Goal: Navigation & Orientation: Find specific page/section

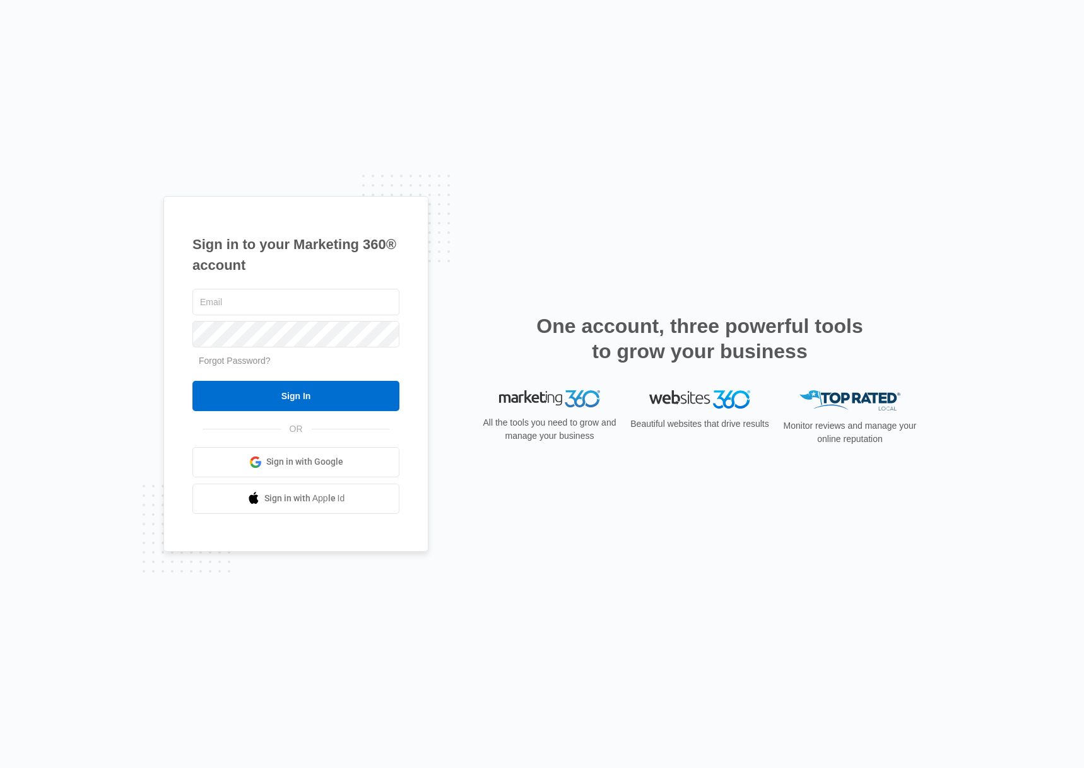
click at [309, 467] on span "Sign in with Google" at bounding box center [304, 461] width 77 height 13
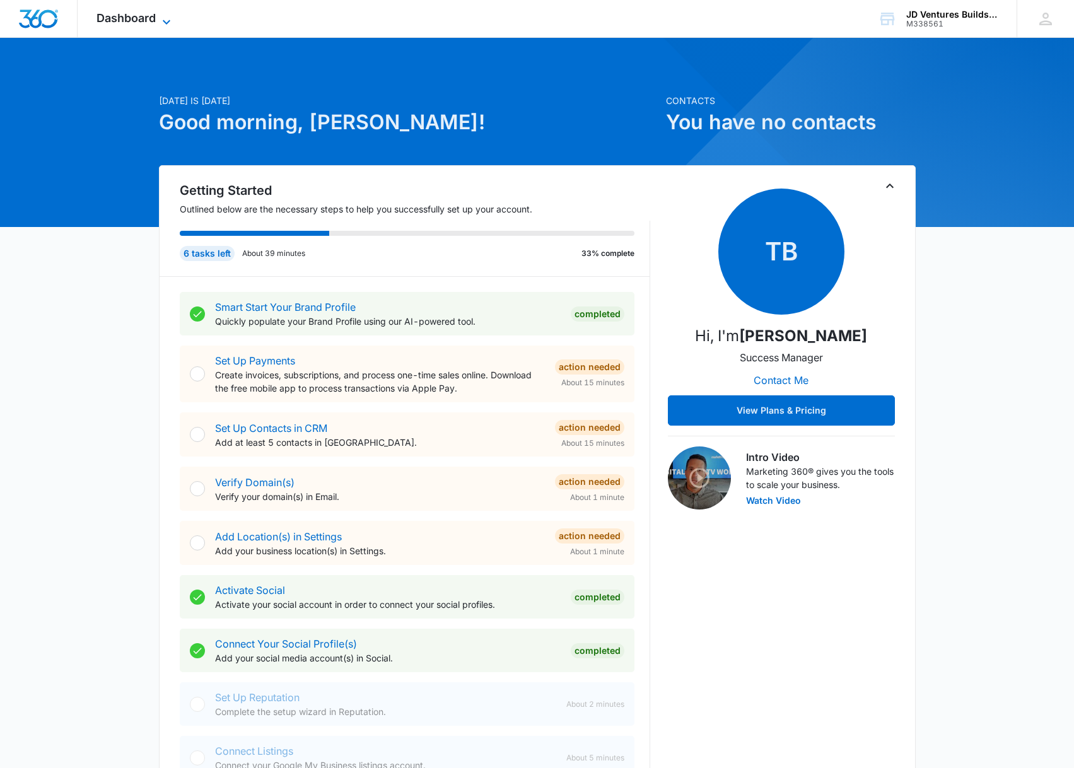
click at [134, 21] on span "Dashboard" at bounding box center [126, 17] width 59 height 13
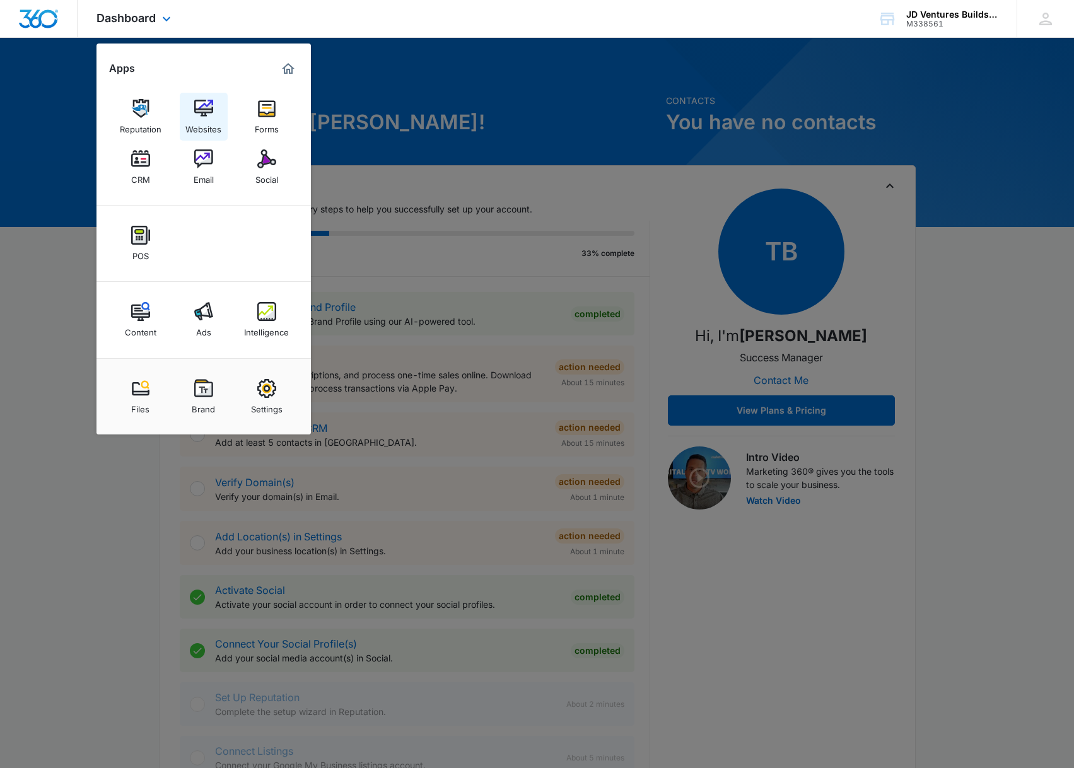
click at [211, 113] on img at bounding box center [203, 108] width 19 height 19
